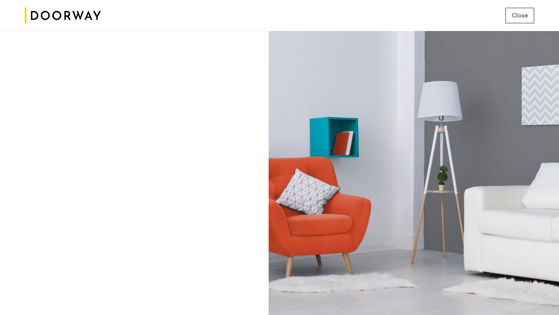
click at [84, 15] on img at bounding box center [63, 15] width 76 height 29
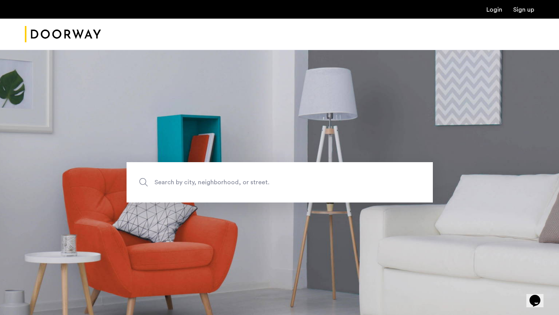
click at [494, 12] on link "Login" at bounding box center [494, 10] width 16 height 6
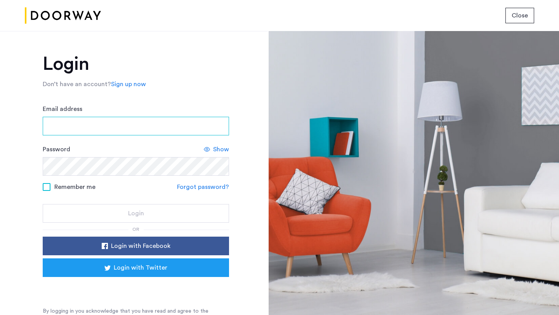
click at [168, 125] on input "Email address" at bounding box center [136, 126] width 186 height 19
type input "**********"
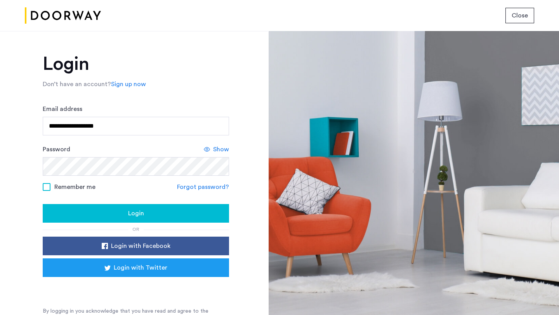
click at [121, 208] on button "Login" at bounding box center [136, 213] width 186 height 19
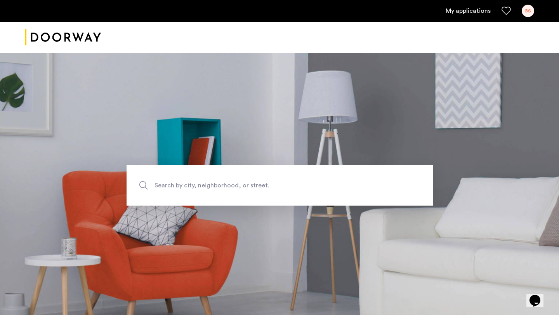
scroll to position [3, 0]
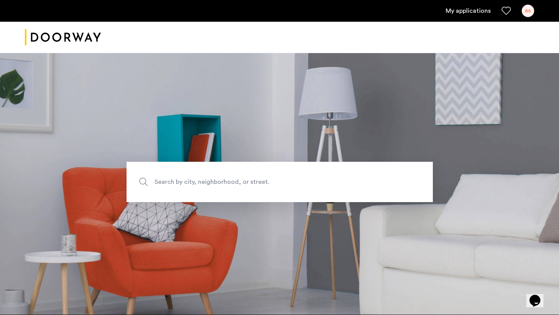
click at [470, 12] on link "My applications" at bounding box center [468, 10] width 45 height 9
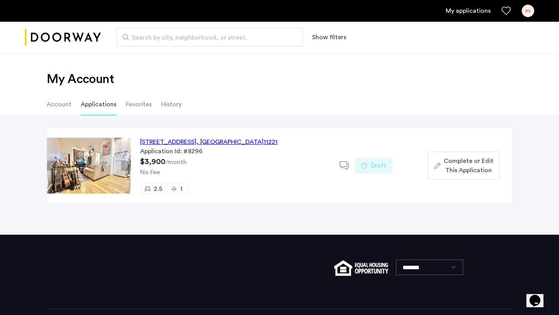
click at [471, 10] on link "My applications" at bounding box center [468, 10] width 45 height 9
click at [167, 108] on li "History" at bounding box center [171, 105] width 21 height 22
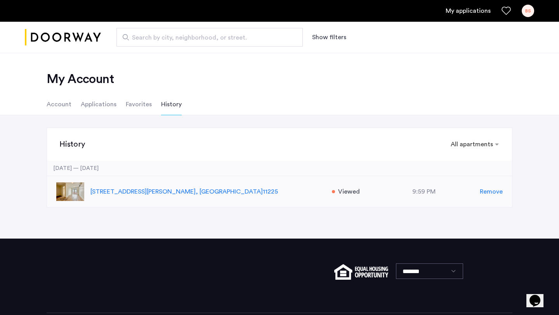
click at [153, 192] on p "268 Sullivan Place, Unit 6B, Brooklyn , NY 11225" at bounding box center [206, 191] width 233 height 9
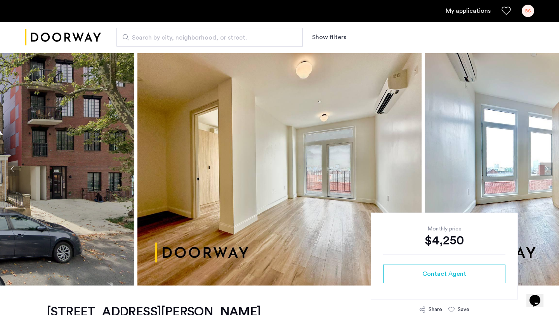
click at [457, 12] on link "My applications" at bounding box center [468, 10] width 45 height 9
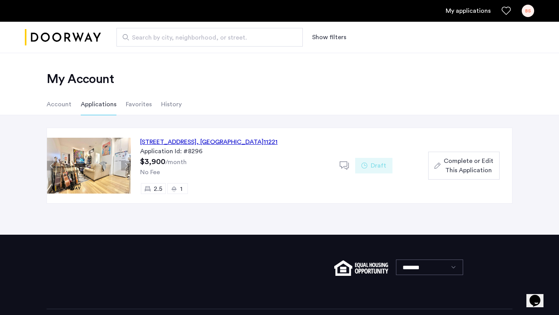
click at [64, 107] on li "Account" at bounding box center [59, 105] width 25 height 22
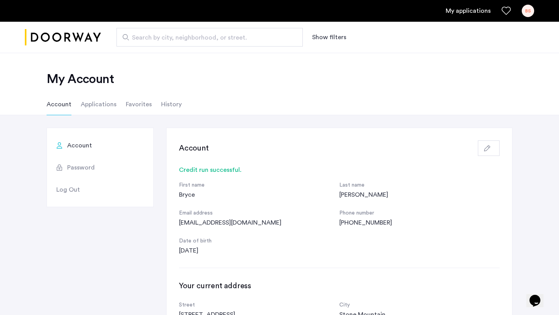
click at [97, 101] on li "Applications" at bounding box center [99, 105] width 36 height 22
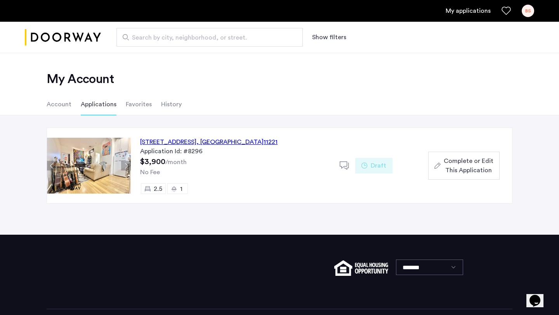
click at [145, 107] on li "Favorites" at bounding box center [139, 105] width 26 height 22
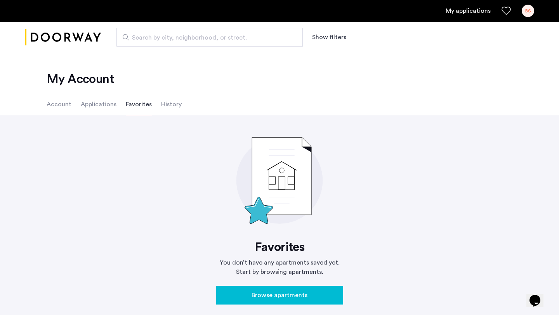
click at [167, 108] on li "History" at bounding box center [171, 105] width 21 height 22
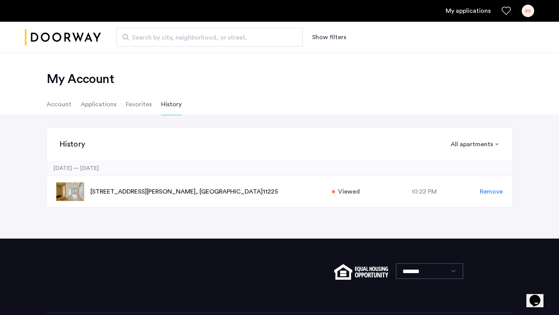
click at [92, 103] on li "Applications" at bounding box center [99, 105] width 36 height 22
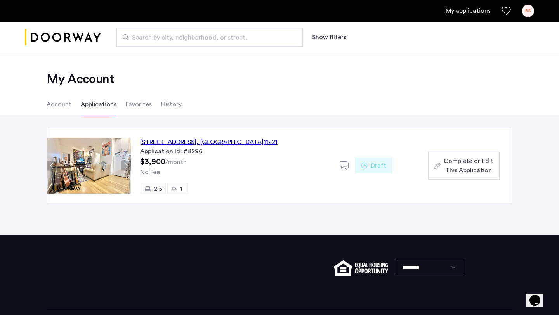
click at [477, 10] on link "My applications" at bounding box center [468, 10] width 45 height 9
click at [506, 13] on icon "Favorites" at bounding box center [505, 10] width 9 height 9
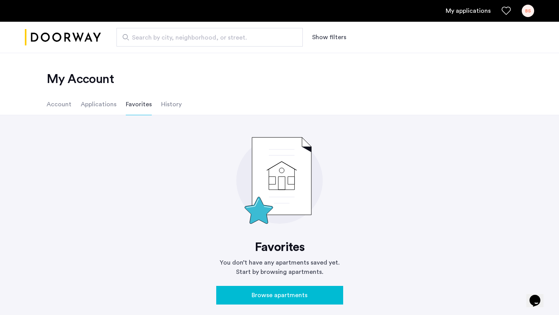
click at [533, 16] on link "BS" at bounding box center [528, 11] width 12 height 12
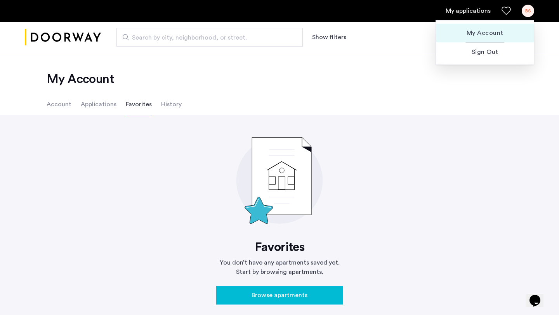
click at [498, 30] on span "My Account" at bounding box center [484, 32] width 85 height 9
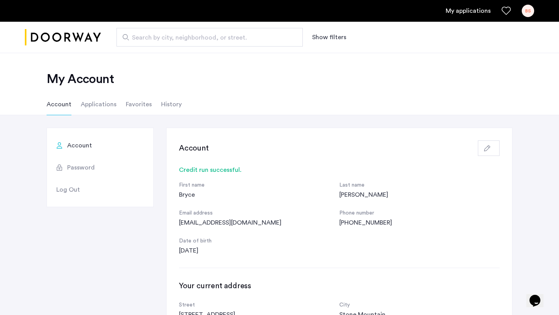
click at [329, 40] on button "Show filters" at bounding box center [329, 37] width 34 height 9
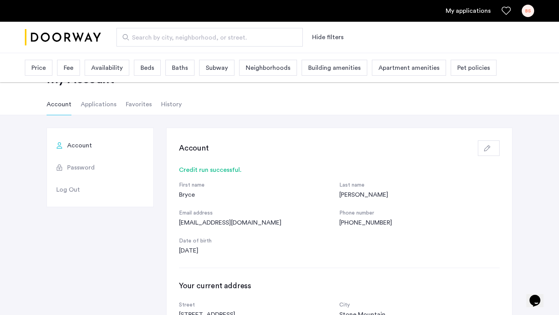
click at [257, 96] on ul "Account Applications Favorites History" at bounding box center [279, 105] width 489 height 22
click at [326, 38] on button "Hide filters" at bounding box center [327, 37] width 31 height 9
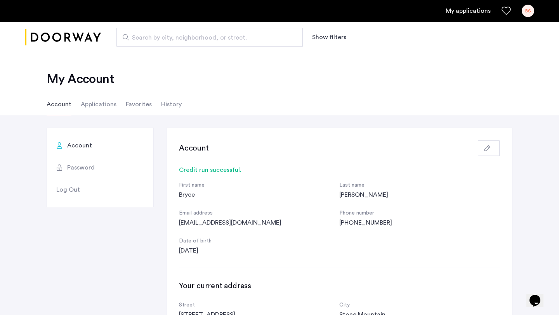
click at [322, 39] on button "Show filters" at bounding box center [329, 37] width 34 height 9
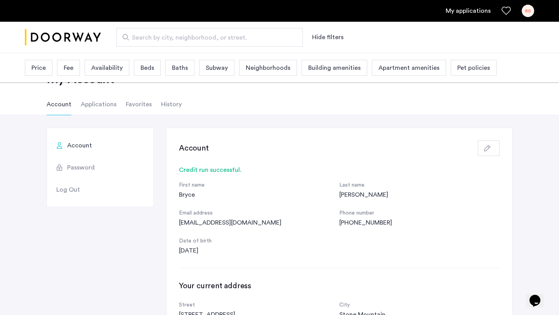
click at [322, 39] on button "Hide filters" at bounding box center [327, 37] width 31 height 9
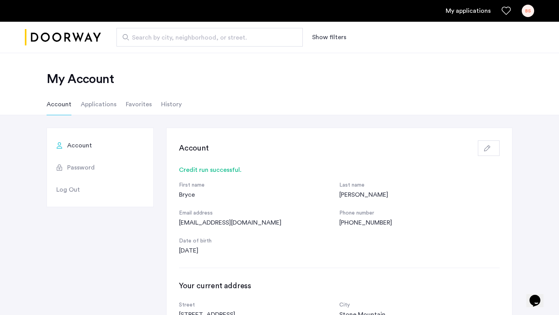
click at [99, 107] on li "Applications" at bounding box center [99, 105] width 36 height 22
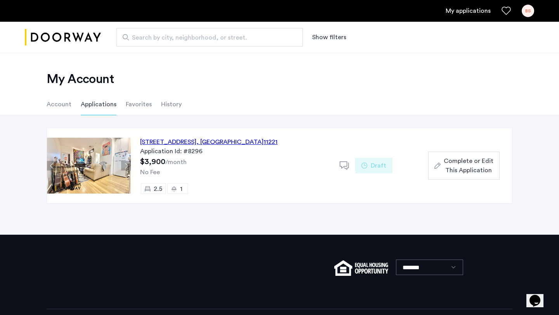
click at [129, 108] on li "Favorites" at bounding box center [139, 105] width 26 height 22
